Goal: Transaction & Acquisition: Purchase product/service

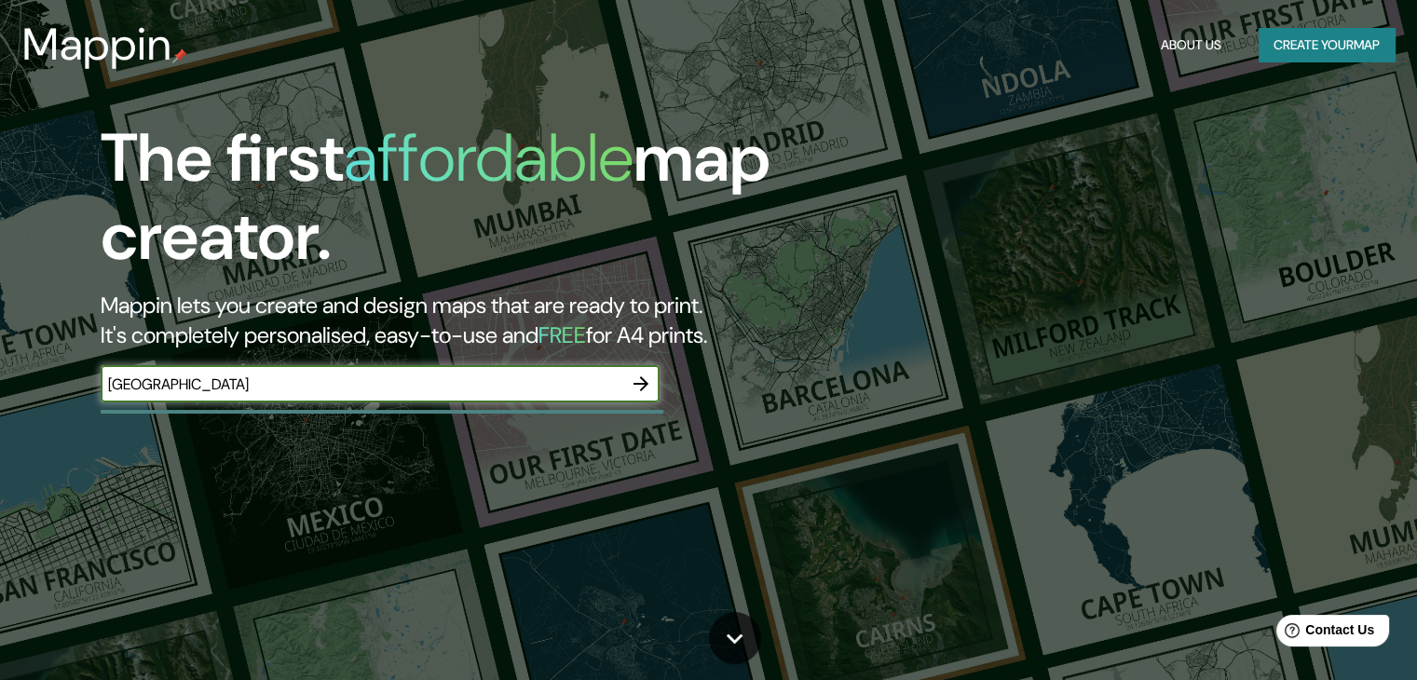
type input "[GEOGRAPHIC_DATA]"
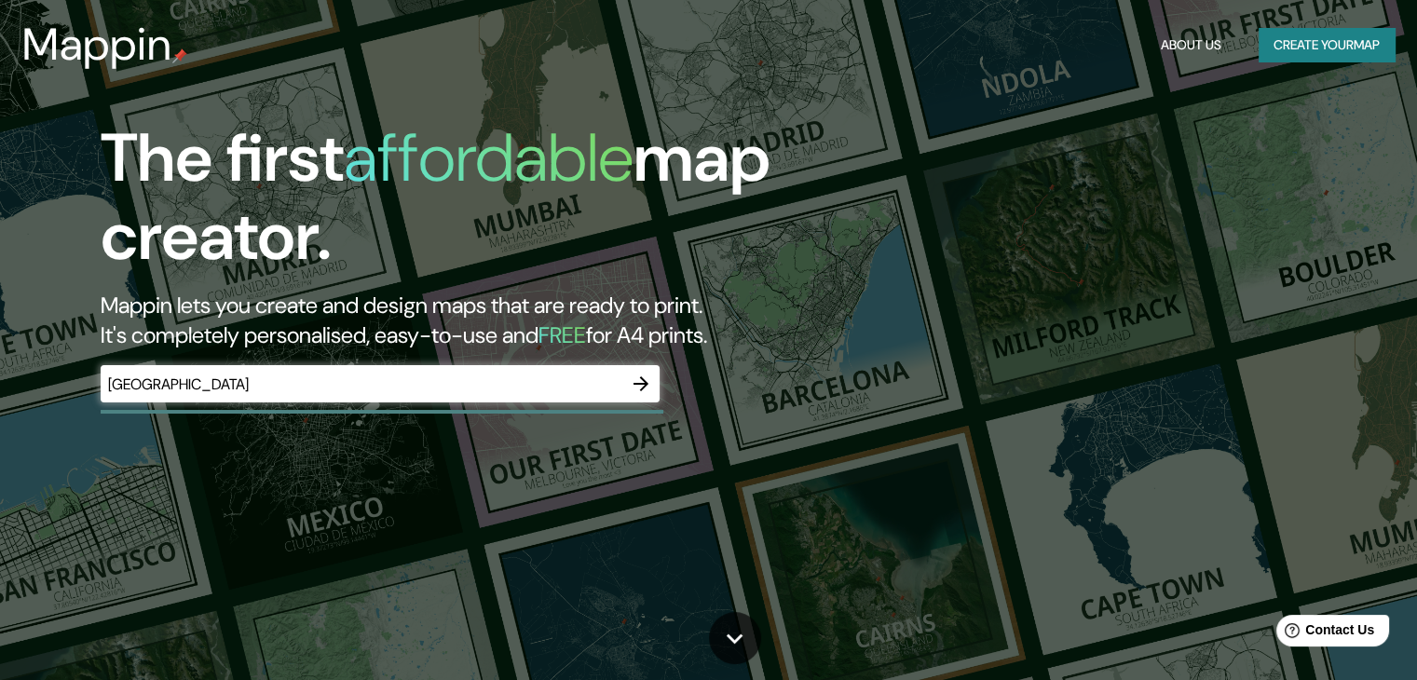
click at [586, 334] on h5 "FREE" at bounding box center [562, 334] width 48 height 29
click at [632, 385] on icon "button" at bounding box center [641, 384] width 22 height 22
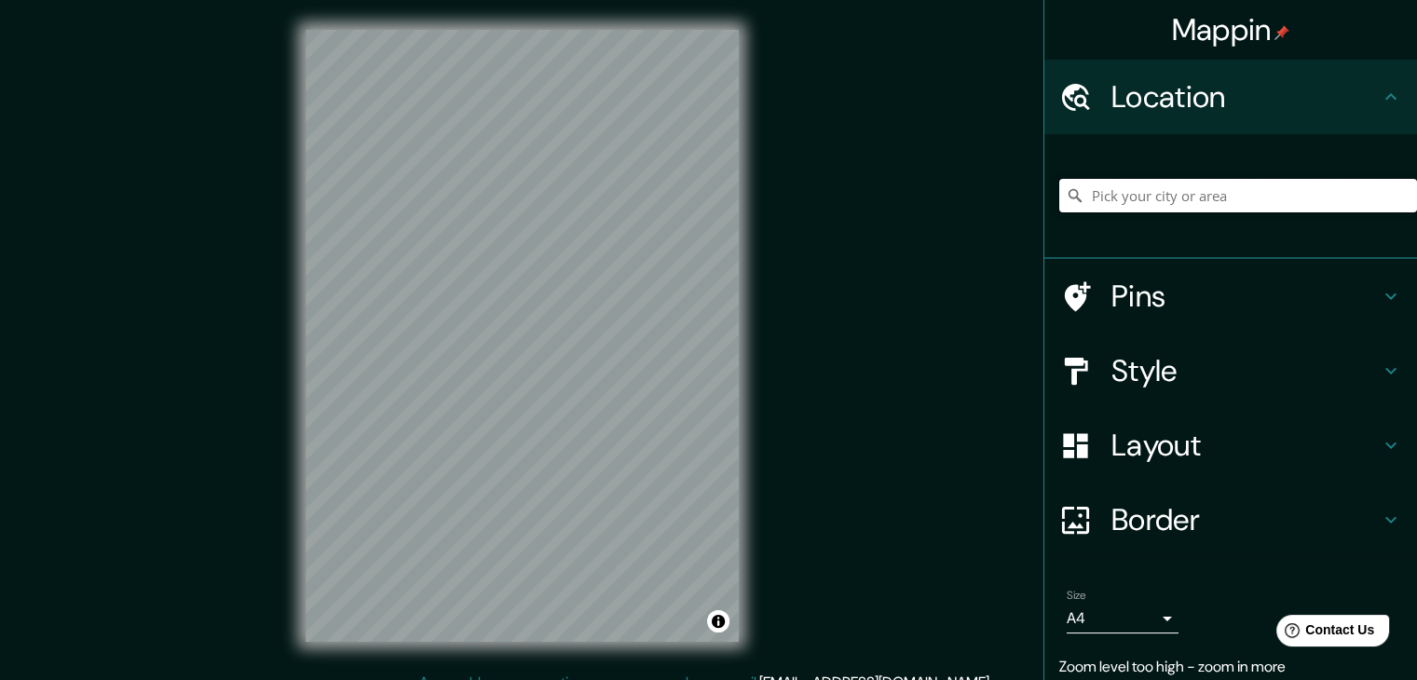
click at [1162, 210] on input "Pick your city or area" at bounding box center [1238, 196] width 358 height 34
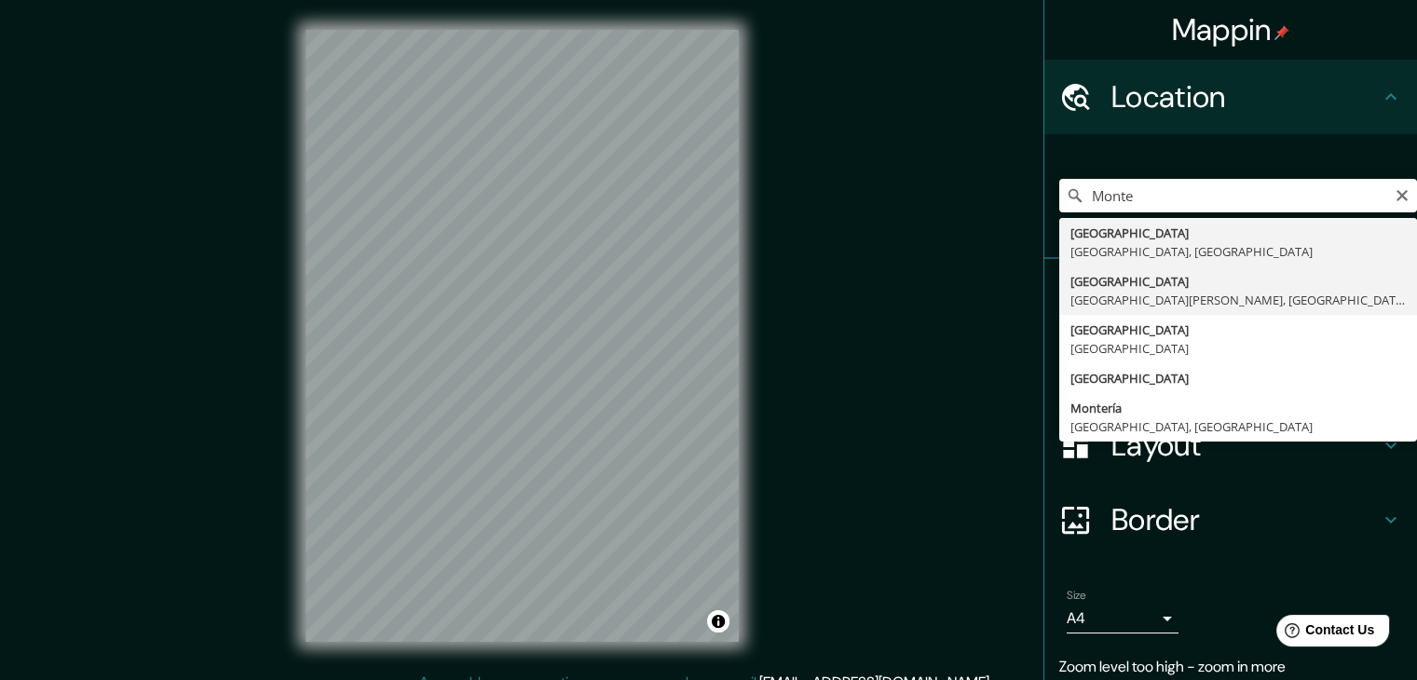
type input "[GEOGRAPHIC_DATA], [GEOGRAPHIC_DATA][PERSON_NAME], [GEOGRAPHIC_DATA]"
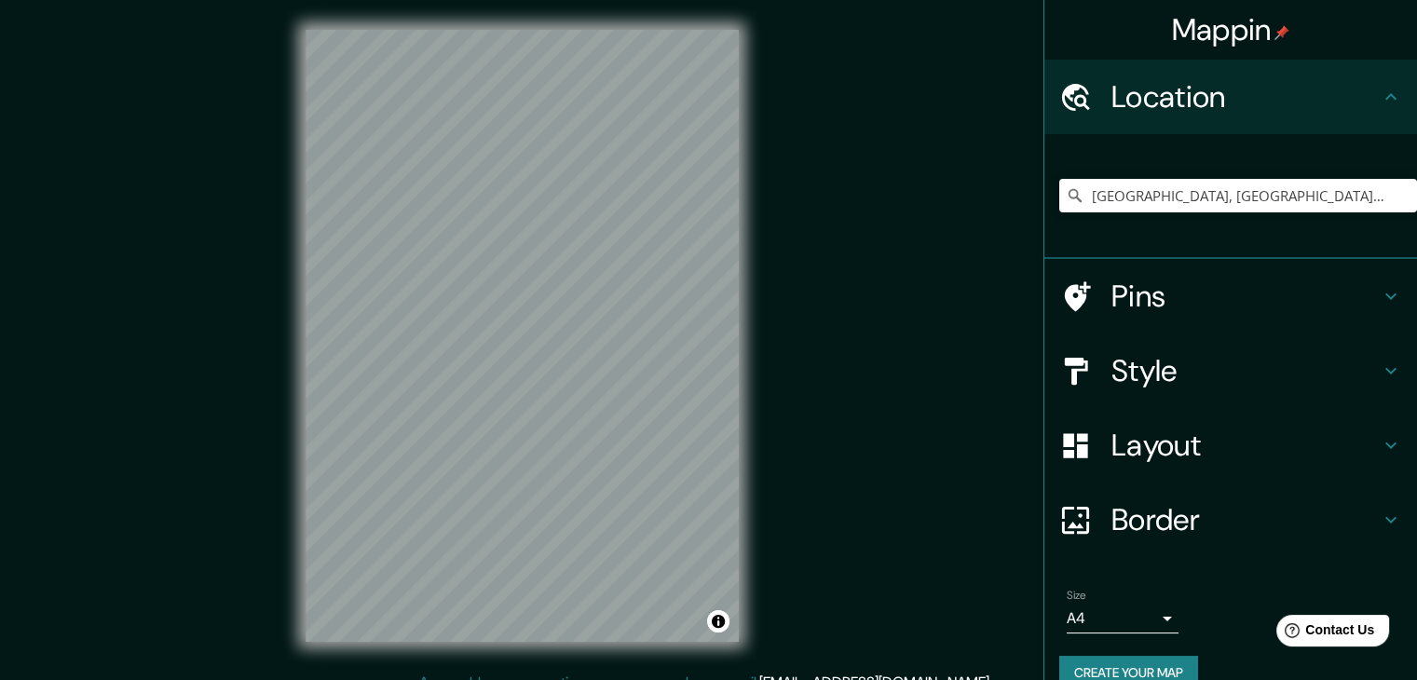
click at [1190, 382] on h4 "Style" at bounding box center [1245, 370] width 268 height 37
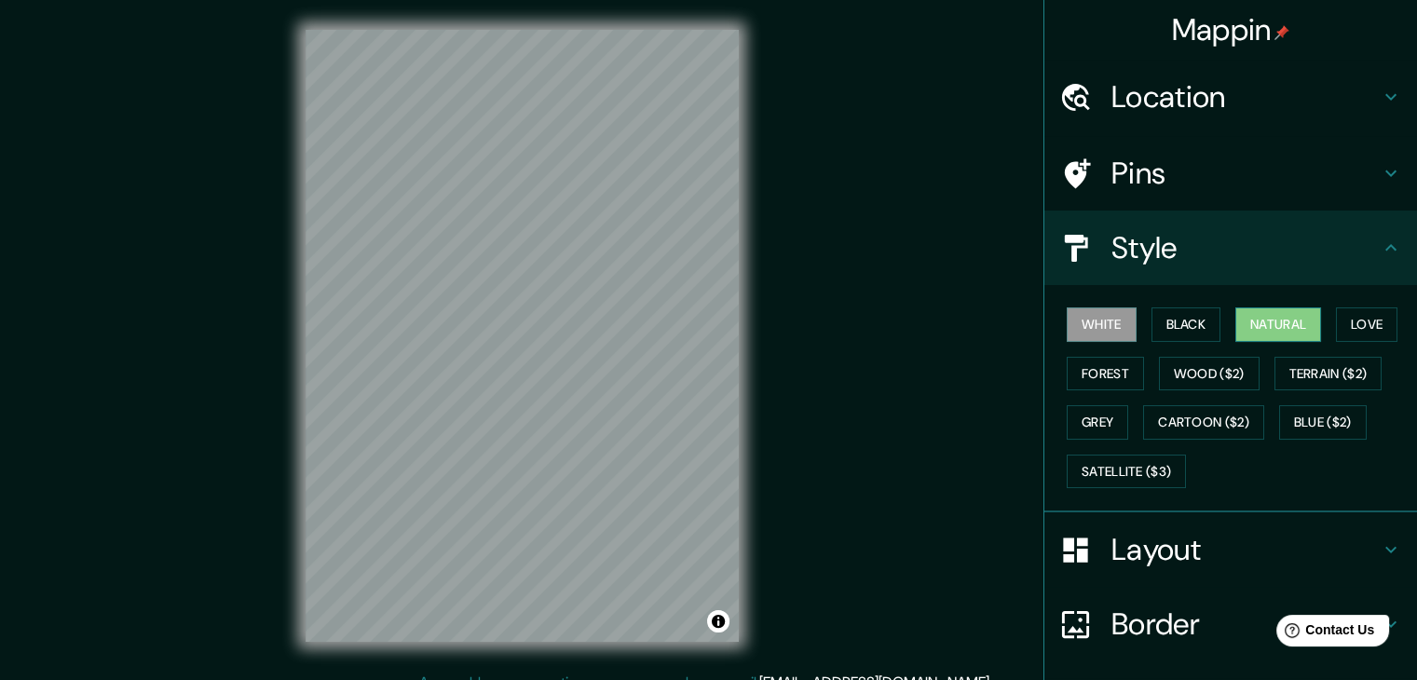
click at [1251, 315] on button "Natural" at bounding box center [1278, 324] width 86 height 34
click at [1108, 362] on button "Forest" at bounding box center [1105, 374] width 77 height 34
click at [1261, 319] on button "Natural" at bounding box center [1278, 324] width 86 height 34
click at [226, 328] on div "Mappin Location [GEOGRAPHIC_DATA], [GEOGRAPHIC_DATA][PERSON_NAME], [GEOGRAPHIC_…" at bounding box center [708, 350] width 1417 height 701
click at [1177, 314] on button "Black" at bounding box center [1186, 324] width 70 height 34
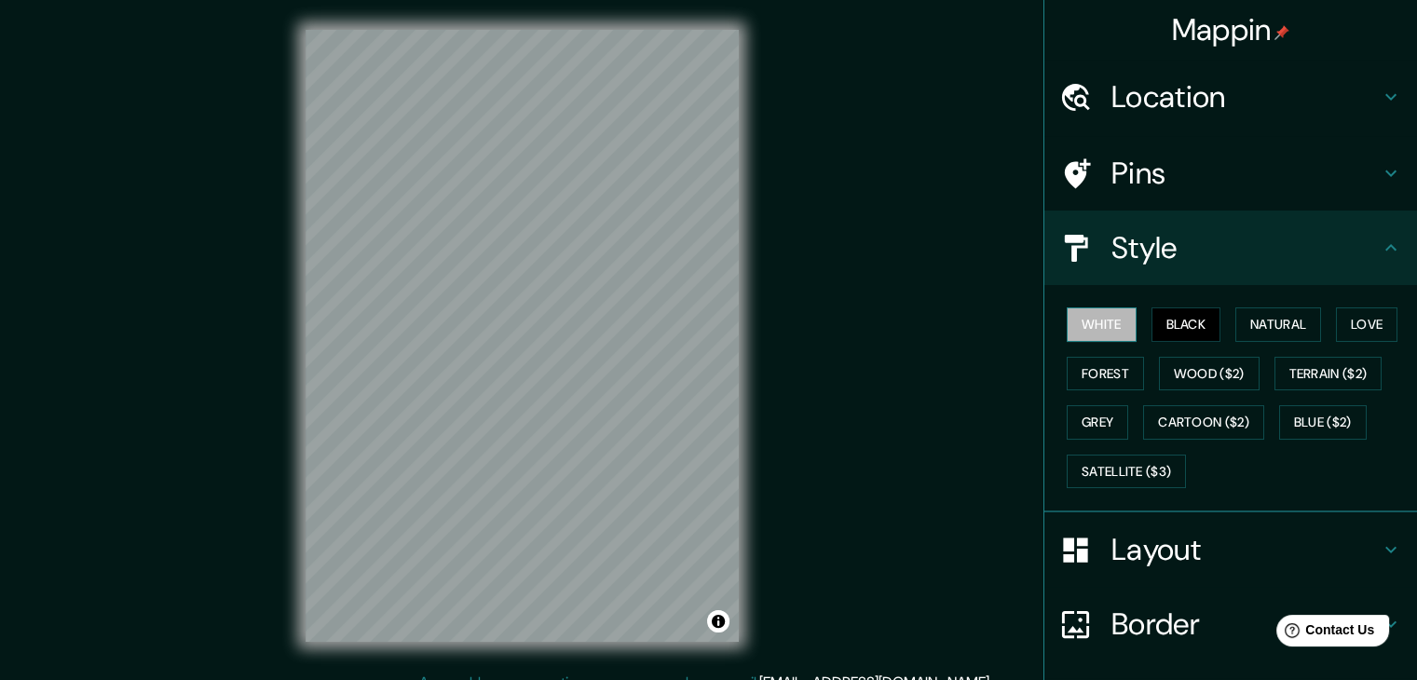
click at [1112, 315] on button "White" at bounding box center [1102, 324] width 70 height 34
click at [1098, 375] on button "Forest" at bounding box center [1105, 374] width 77 height 34
click at [1093, 325] on button "White" at bounding box center [1102, 324] width 70 height 34
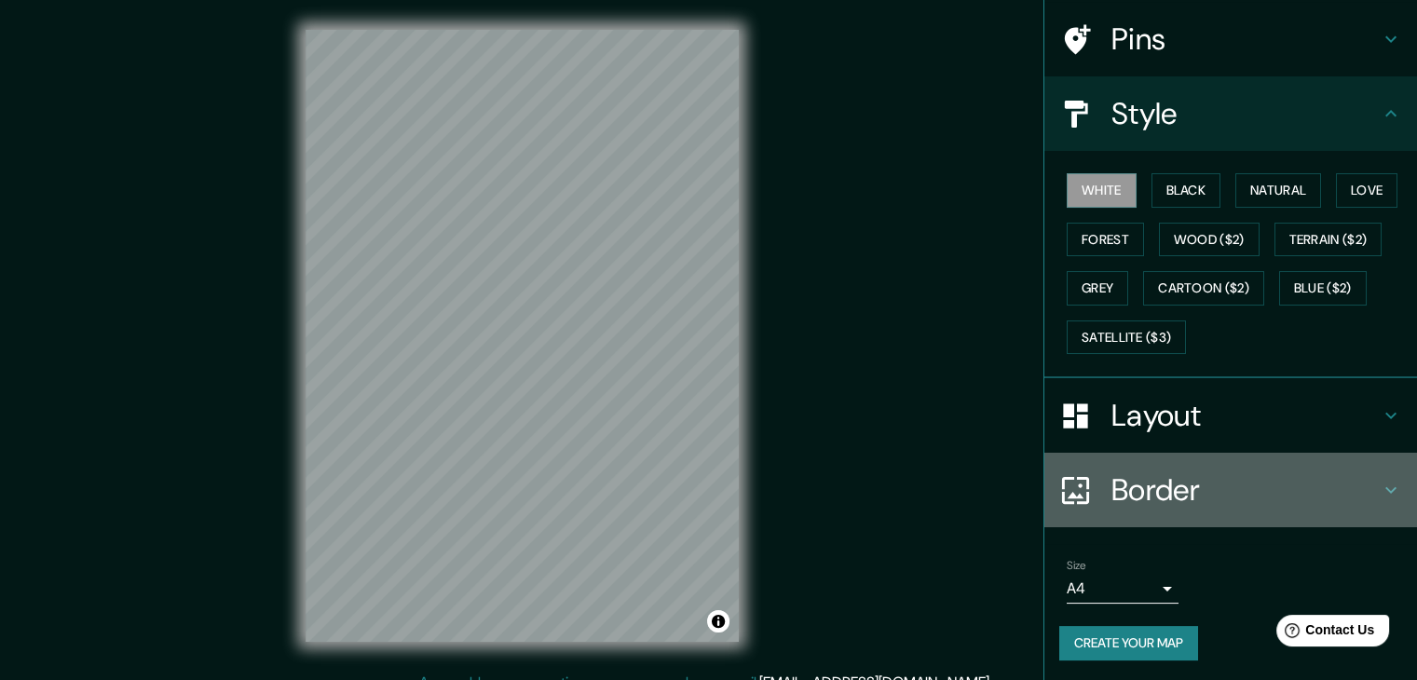
click at [1300, 455] on div "Border" at bounding box center [1230, 490] width 373 height 75
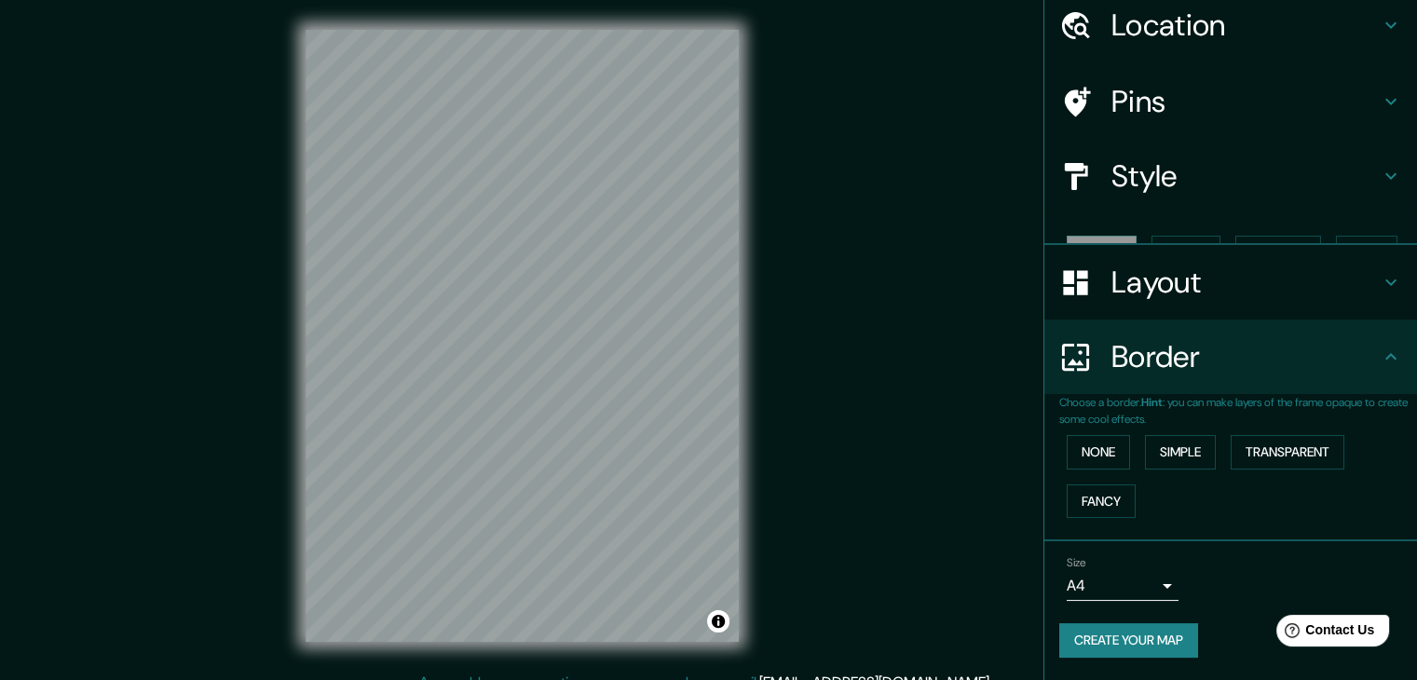
scroll to position [39, 0]
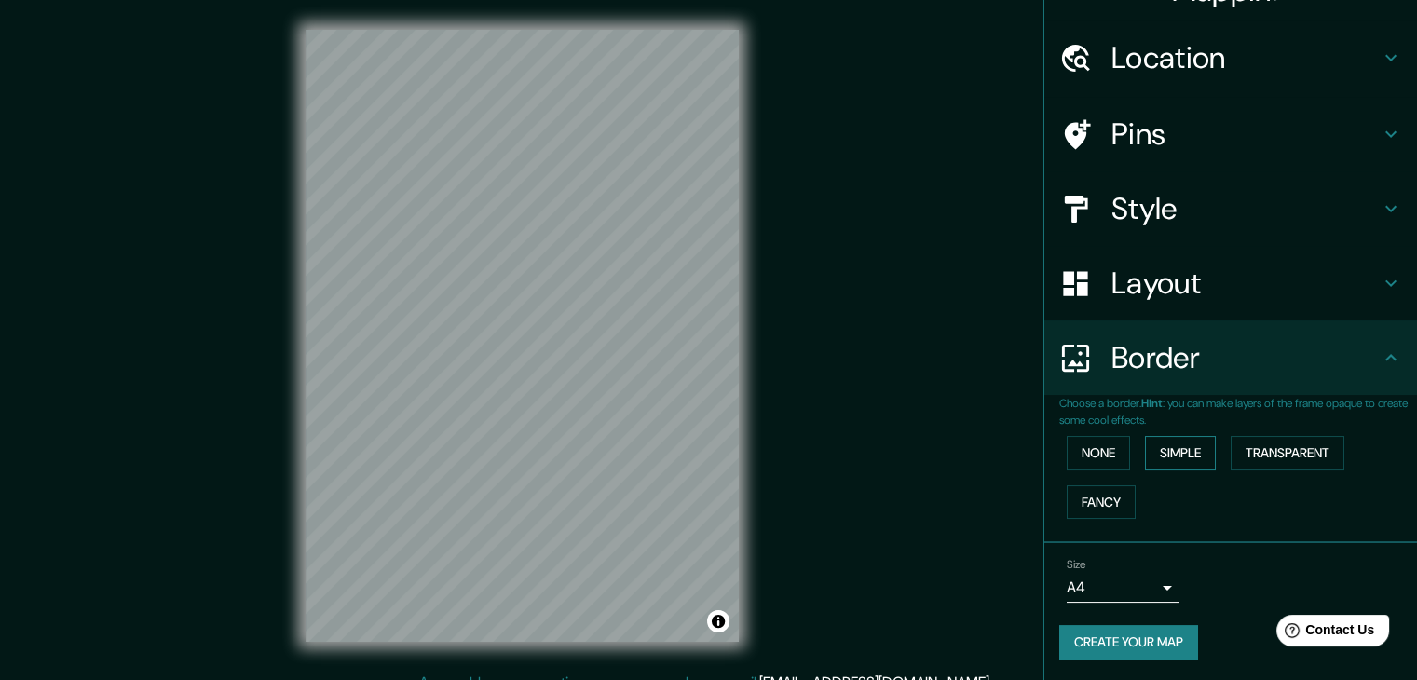
click at [1148, 449] on button "Simple" at bounding box center [1180, 453] width 71 height 34
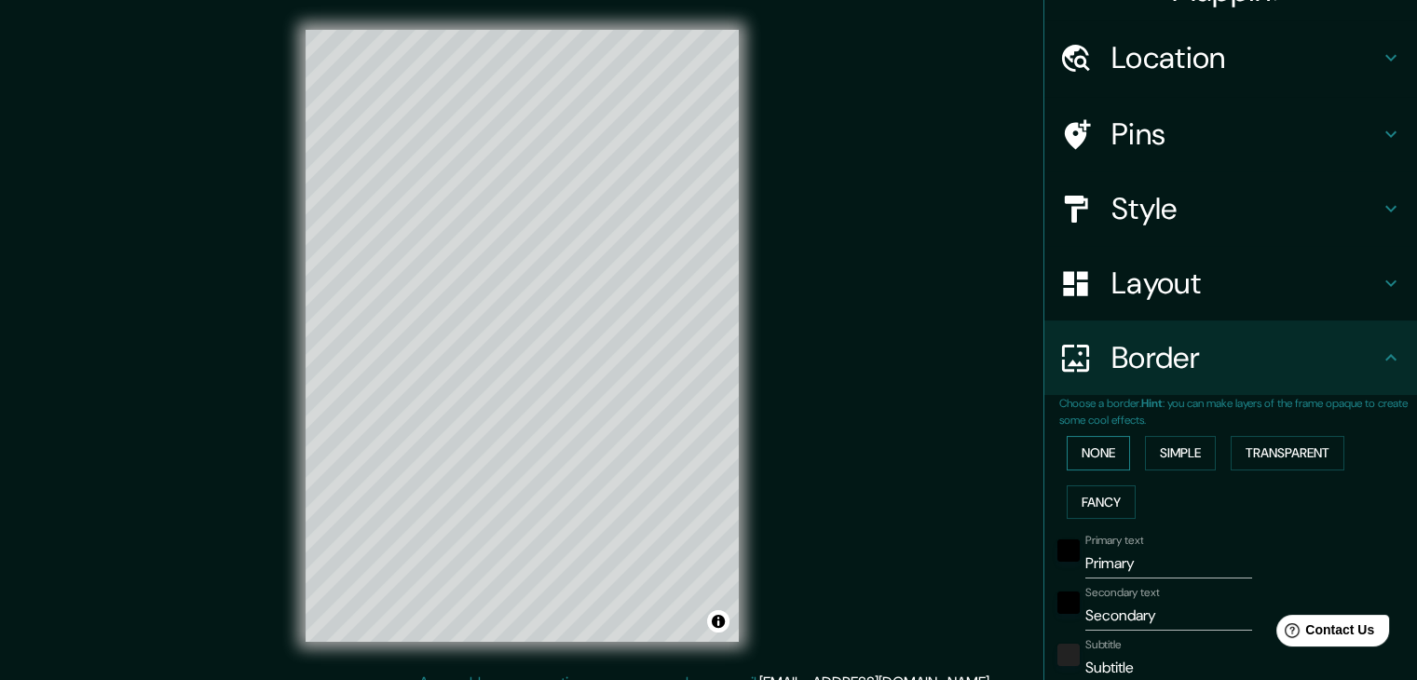
click at [1073, 467] on button "None" at bounding box center [1098, 453] width 63 height 34
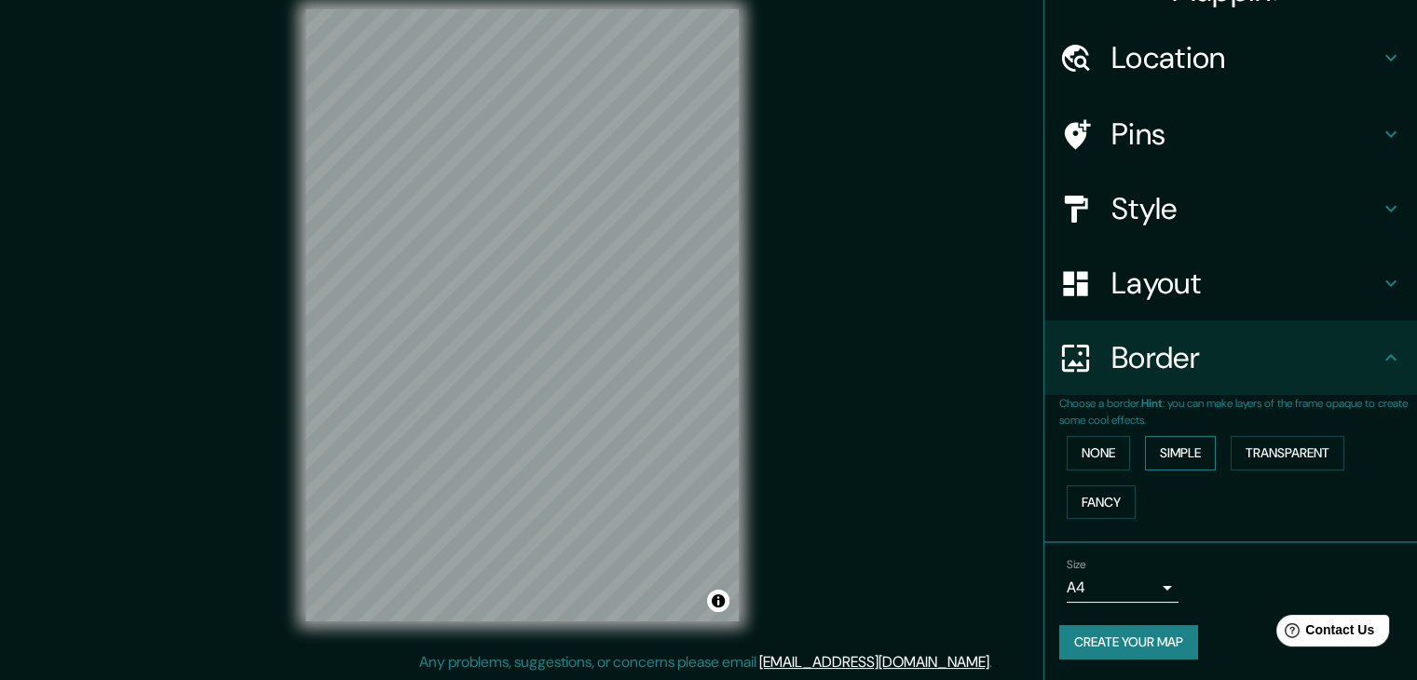
scroll to position [21, 0]
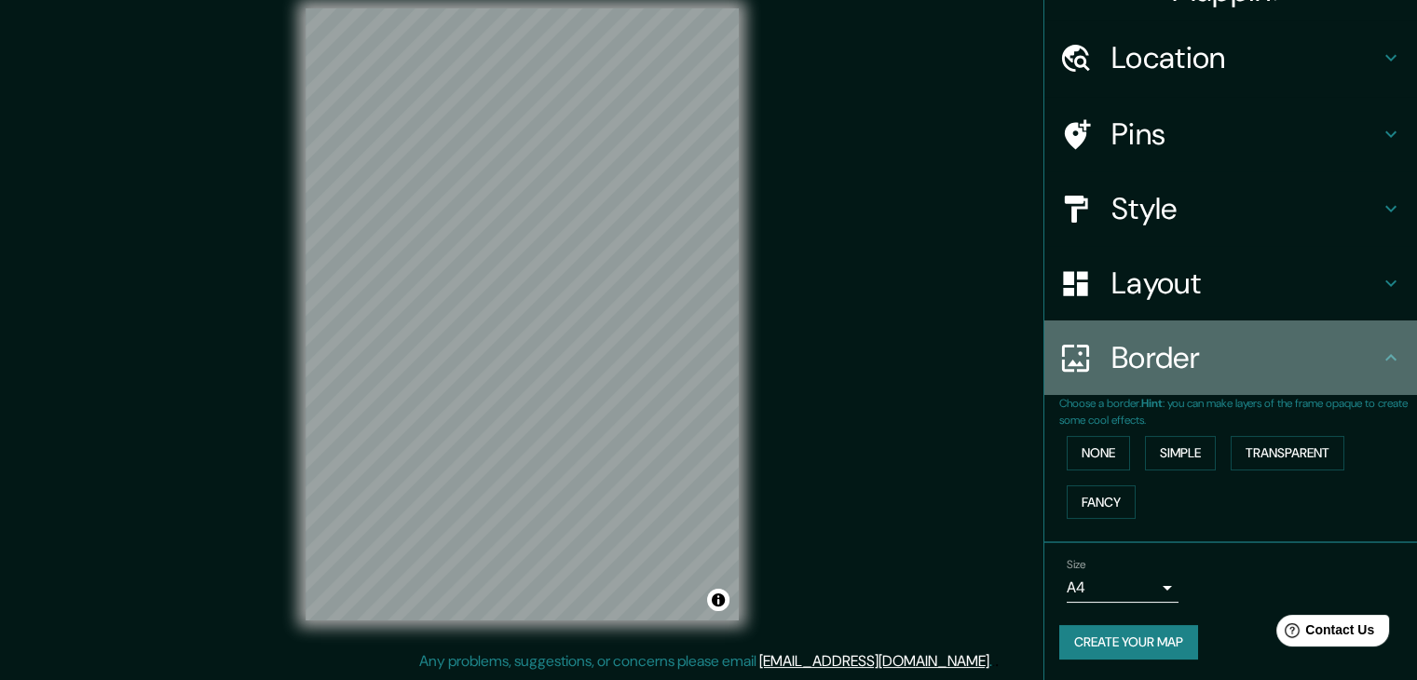
click at [1382, 351] on icon at bounding box center [1390, 358] width 22 height 22
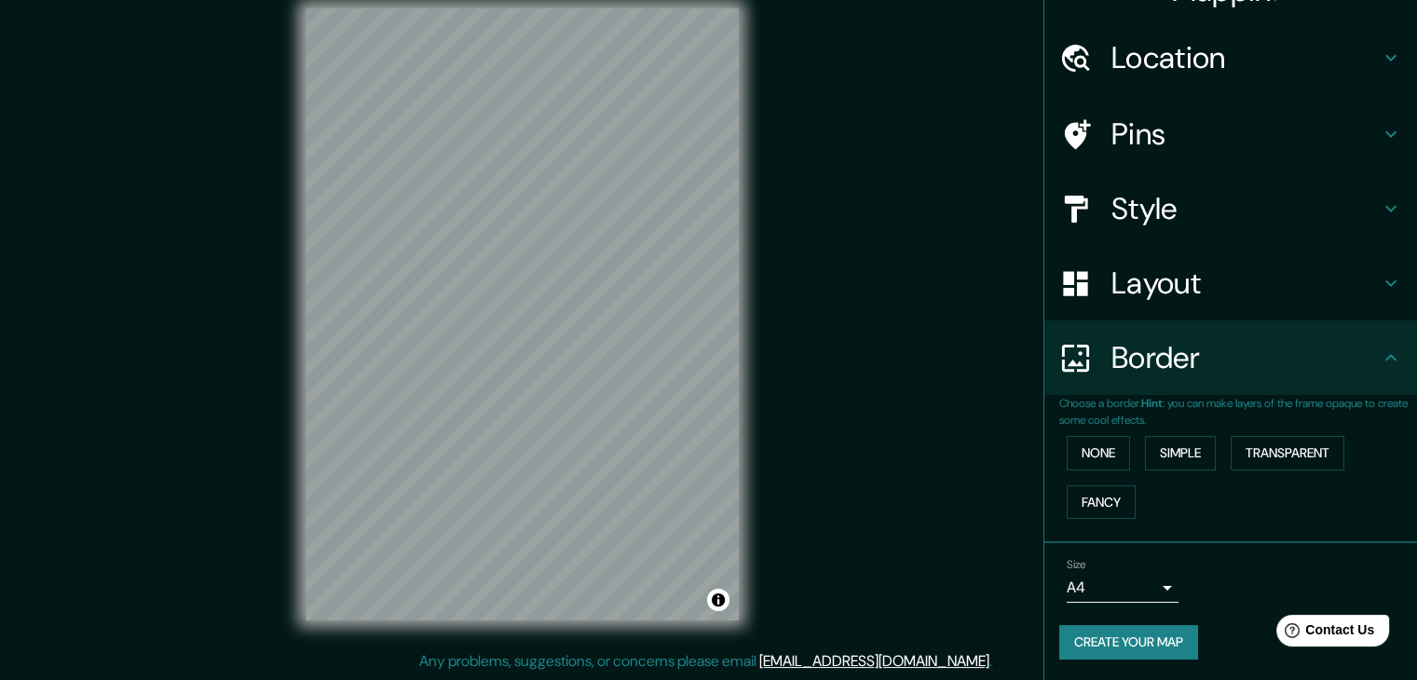
click at [1379, 362] on icon at bounding box center [1390, 358] width 22 height 22
click at [1369, 370] on div "Border" at bounding box center [1230, 357] width 373 height 75
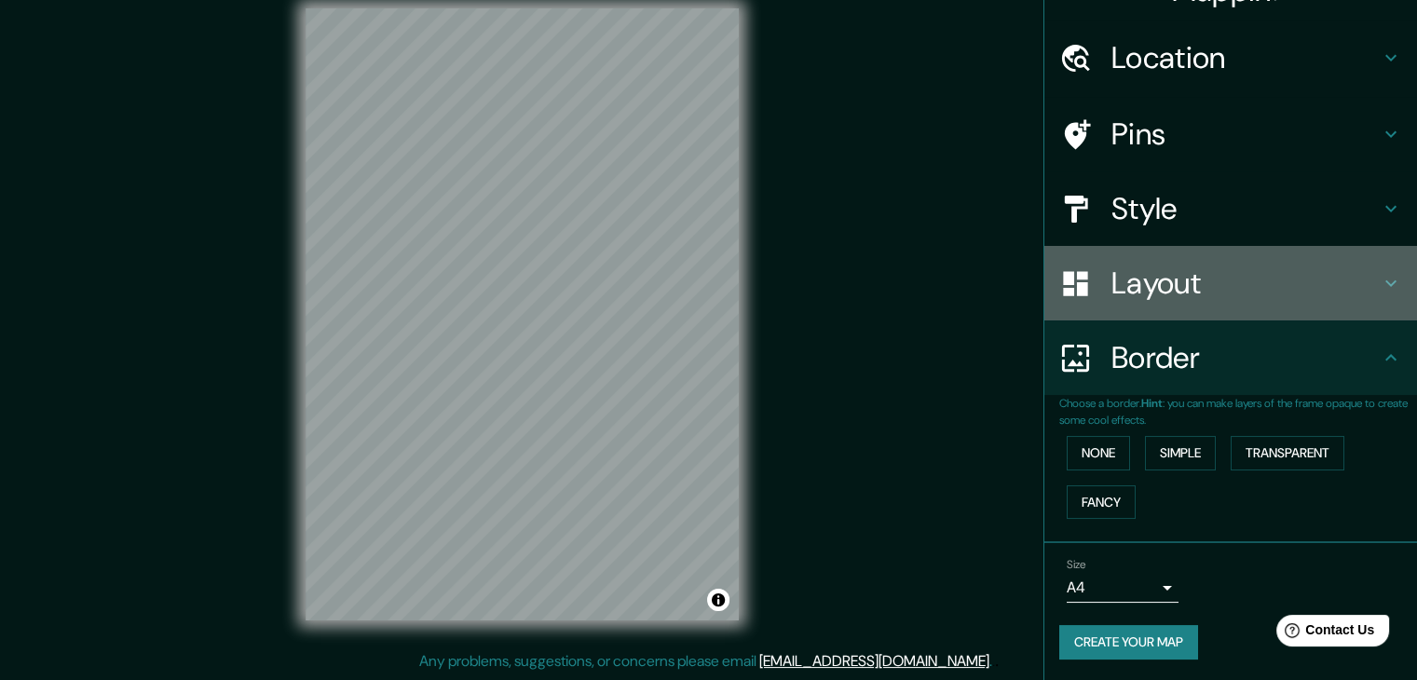
click at [1379, 286] on icon at bounding box center [1390, 283] width 22 height 22
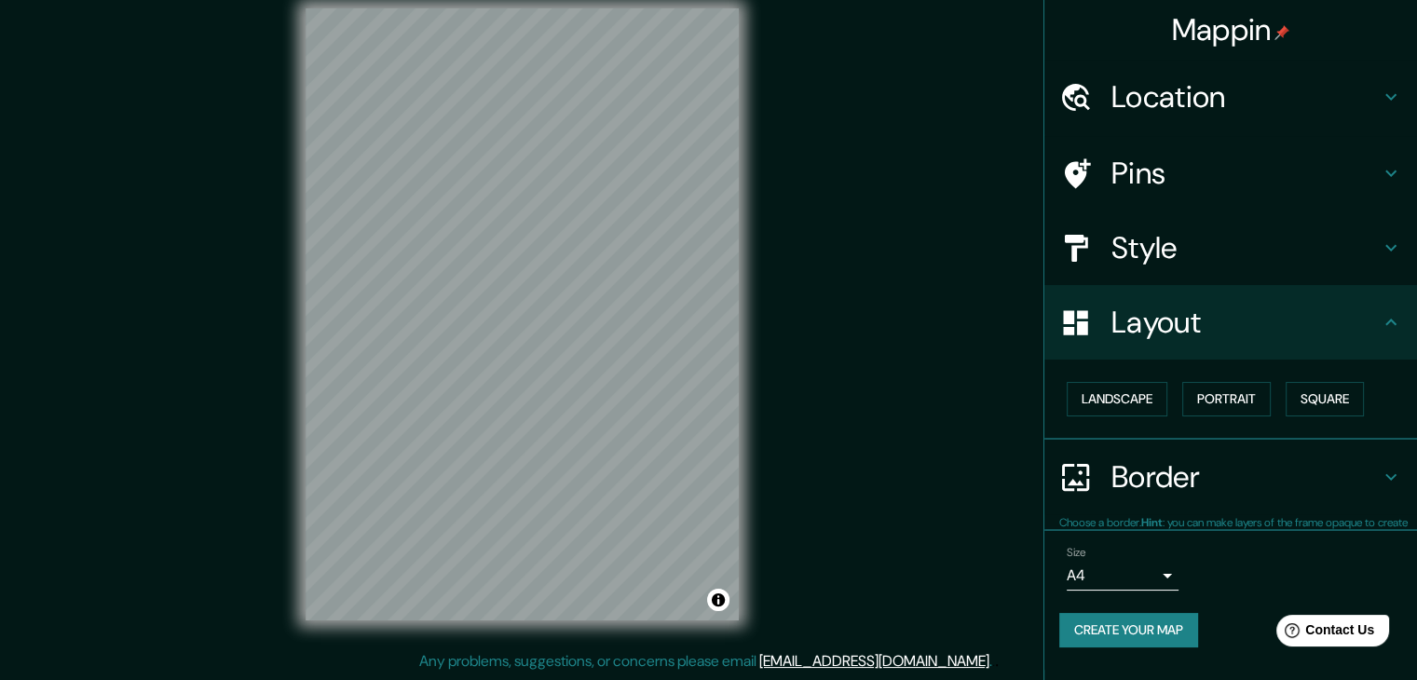
scroll to position [0, 0]
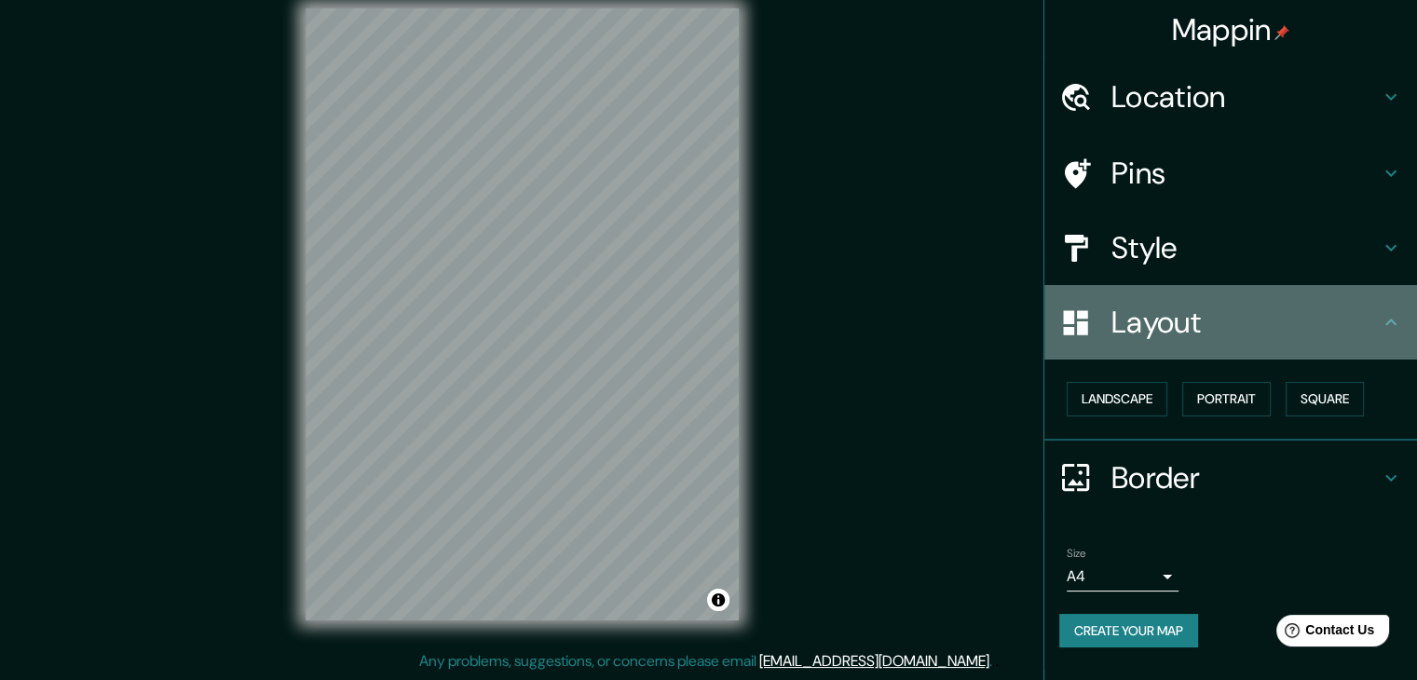
click at [1383, 336] on div "Layout" at bounding box center [1230, 322] width 373 height 75
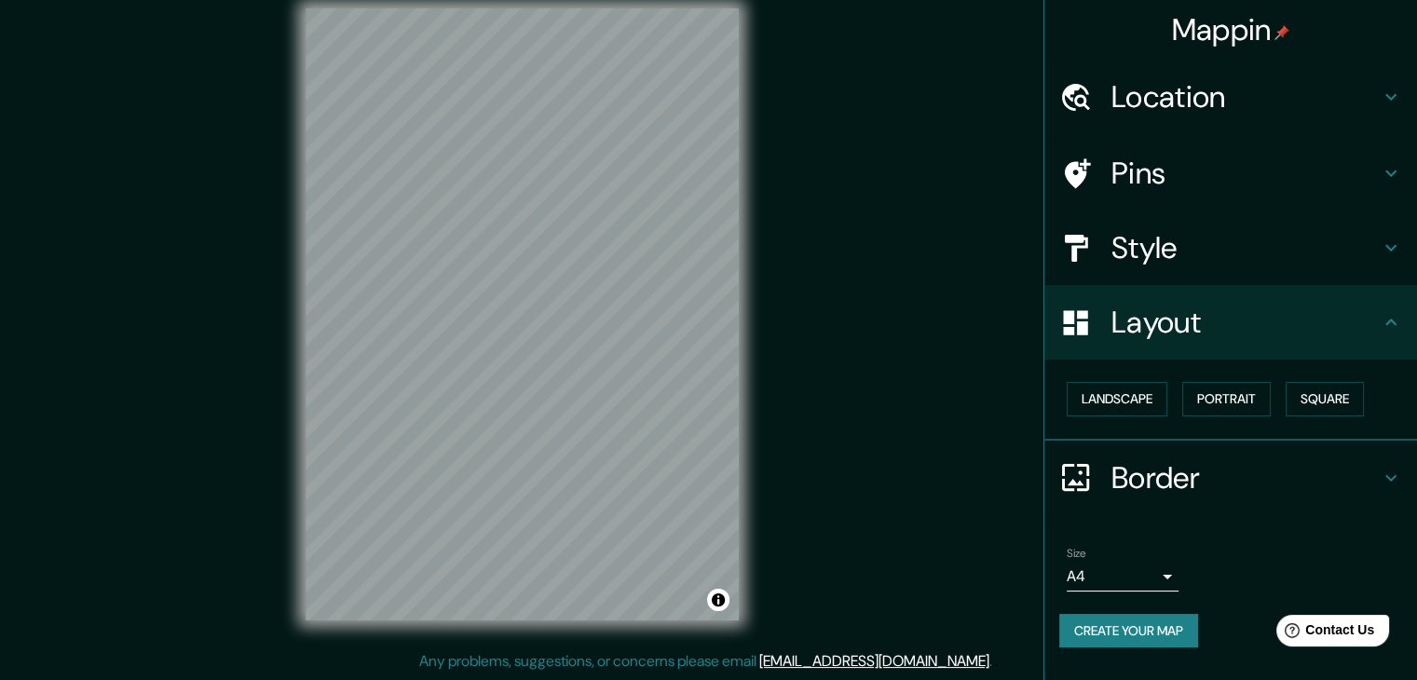
click at [1364, 473] on h4 "Border" at bounding box center [1245, 477] width 268 height 37
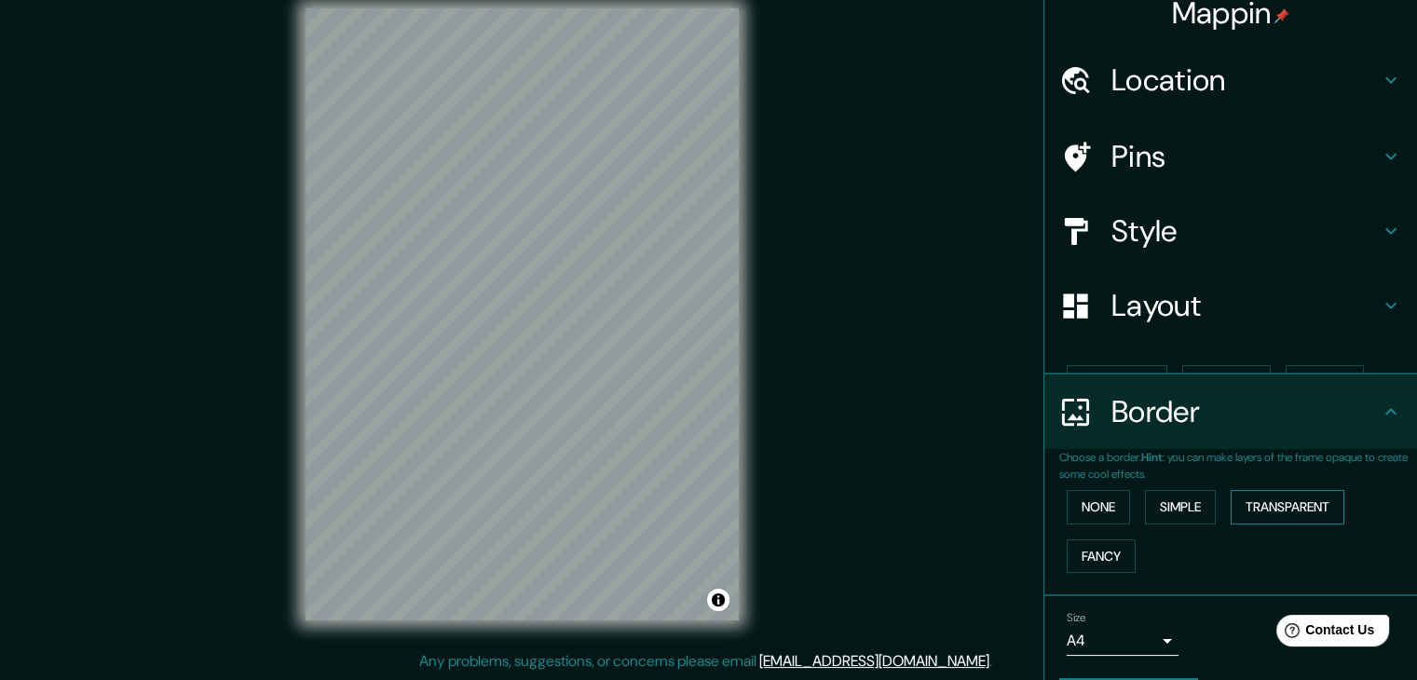
scroll to position [39, 0]
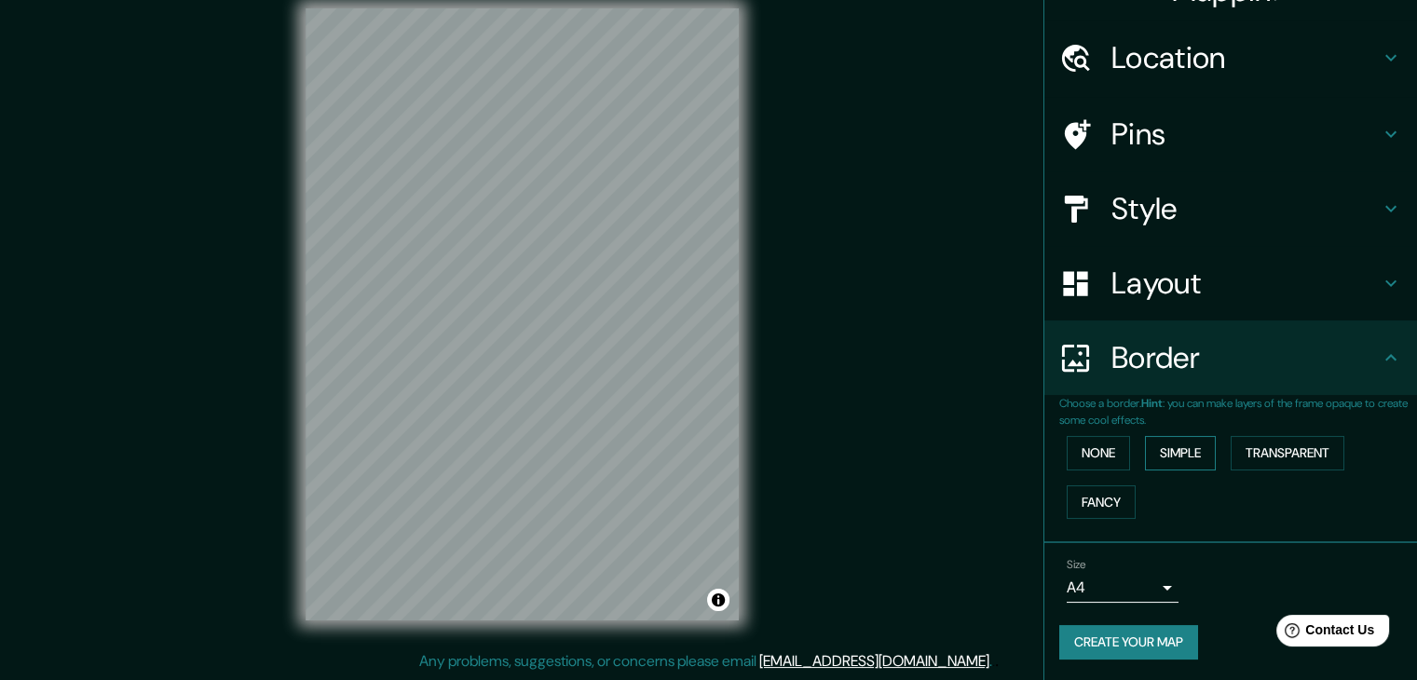
click at [1165, 442] on button "Simple" at bounding box center [1180, 453] width 71 height 34
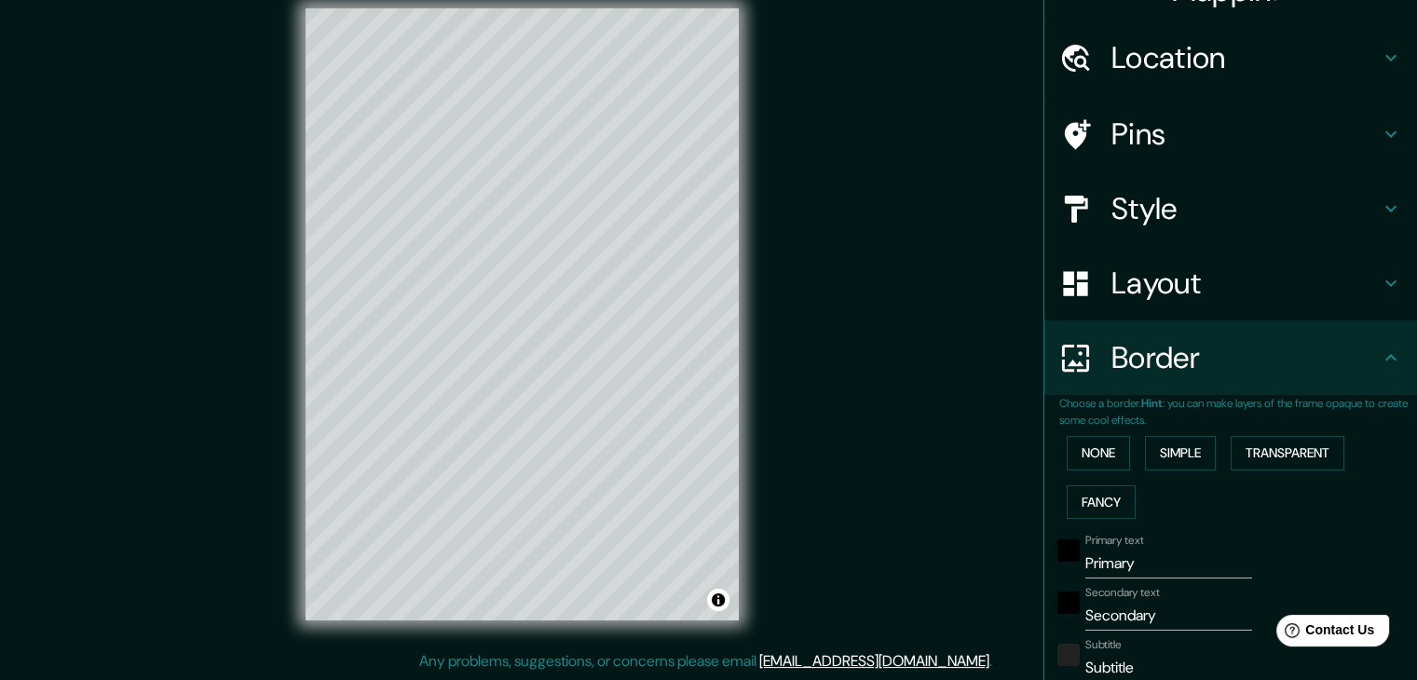
drag, startPoint x: 1096, startPoint y: 496, endPoint x: 1093, endPoint y: 476, distance: 19.9
click at [1096, 492] on button "Fancy" at bounding box center [1101, 502] width 69 height 34
click at [1096, 448] on button "None" at bounding box center [1098, 453] width 63 height 34
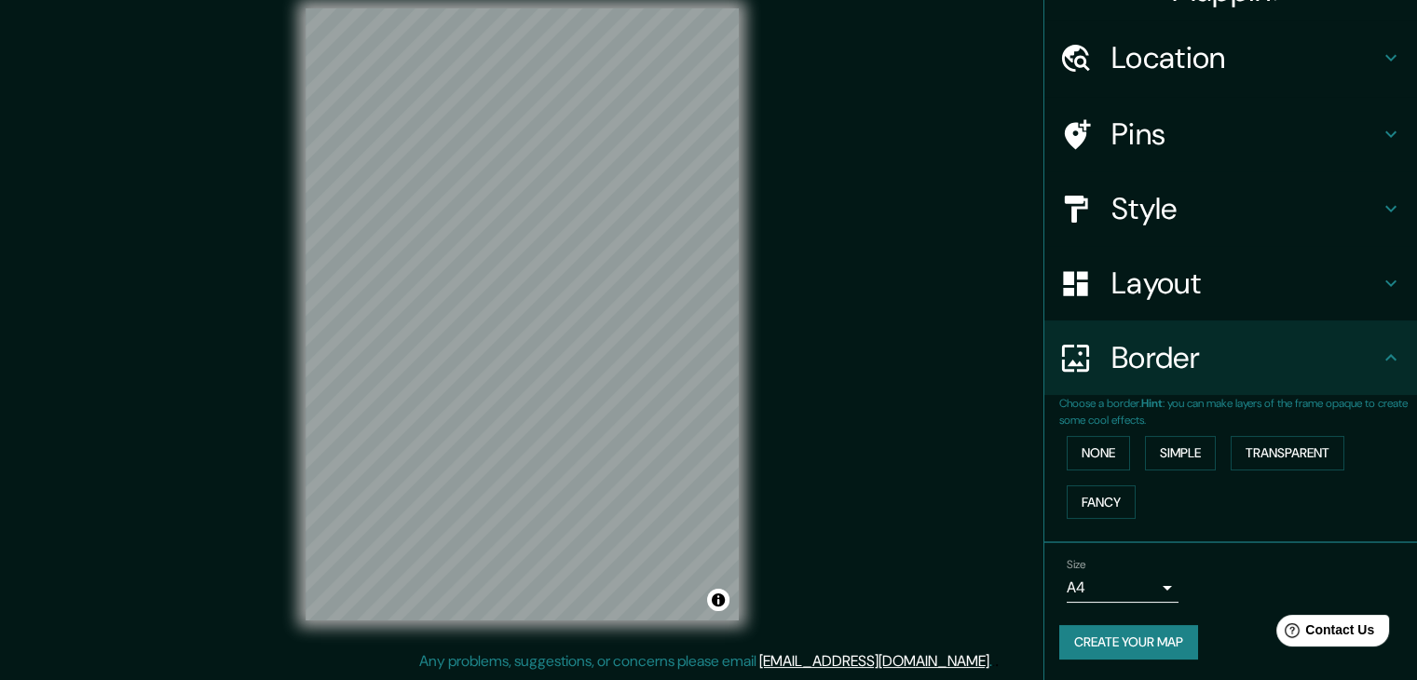
click at [979, 370] on div "Mappin Location [GEOGRAPHIC_DATA], [GEOGRAPHIC_DATA][PERSON_NAME], [GEOGRAPHIC_…" at bounding box center [708, 329] width 1417 height 701
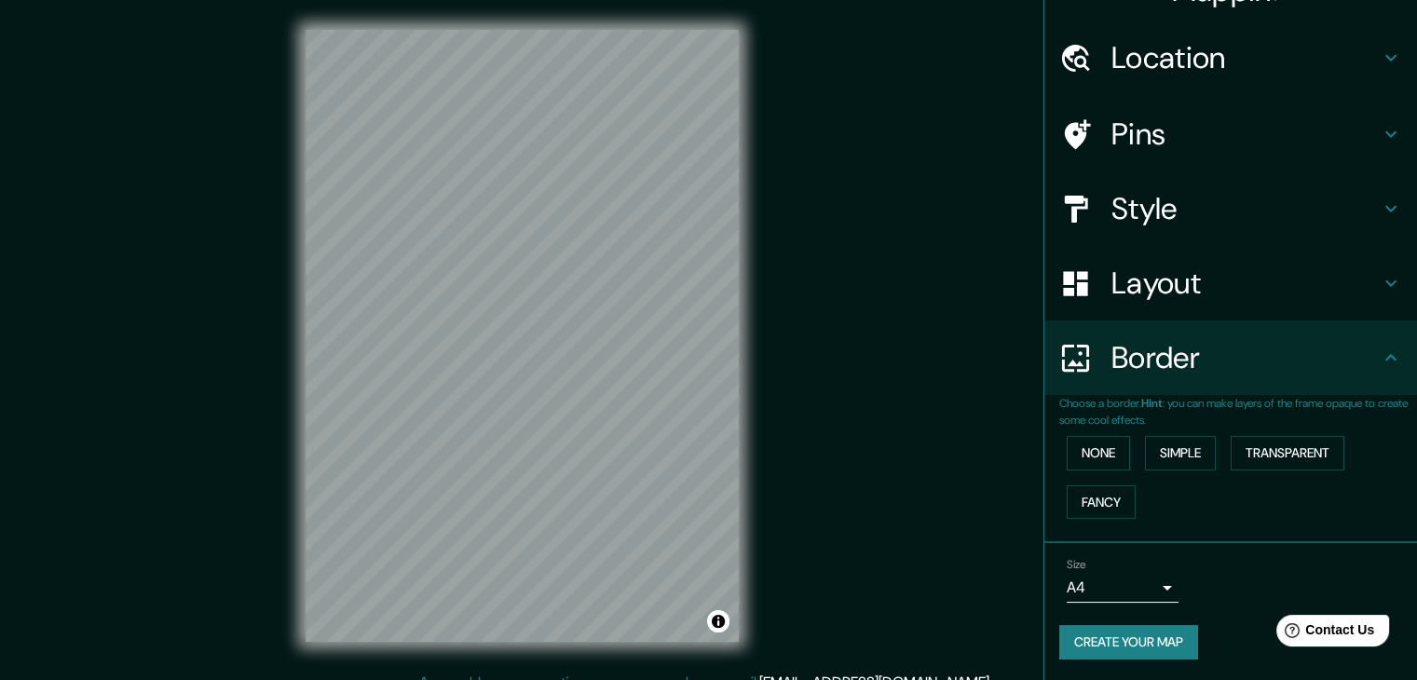
scroll to position [0, 0]
